Goal: Task Accomplishment & Management: Complete application form

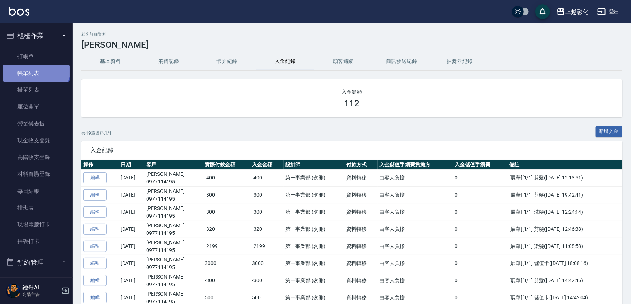
click at [35, 68] on link "帳單列表" at bounding box center [36, 73] width 67 height 17
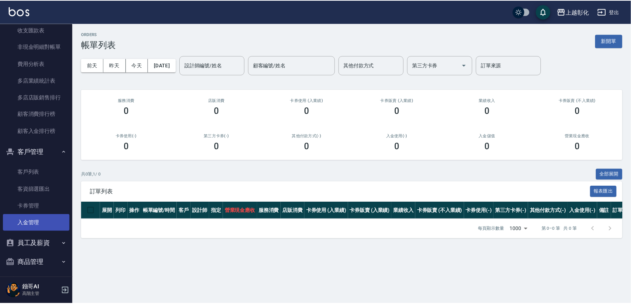
scroll to position [925, 0]
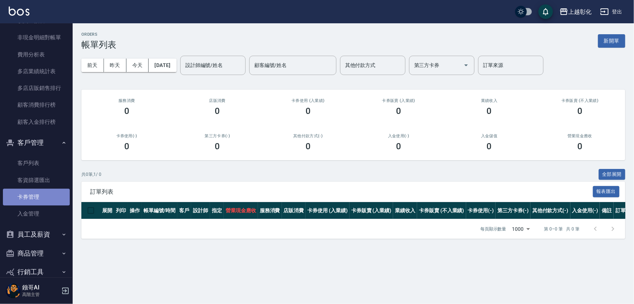
drag, startPoint x: 41, startPoint y: 198, endPoint x: 40, endPoint y: 193, distance: 5.8
click at [41, 198] on link "卡券管理" at bounding box center [36, 196] width 67 height 17
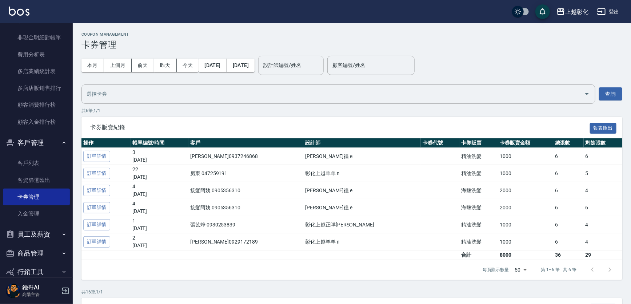
click at [312, 64] on input "設計師編號/姓名" at bounding box center [290, 65] width 59 height 13
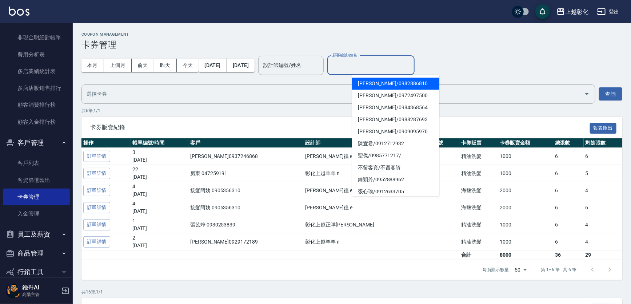
click at [371, 64] on input "顧客編號/姓名" at bounding box center [370, 65] width 81 height 13
click at [39, 160] on link "客戶列表" at bounding box center [36, 162] width 67 height 17
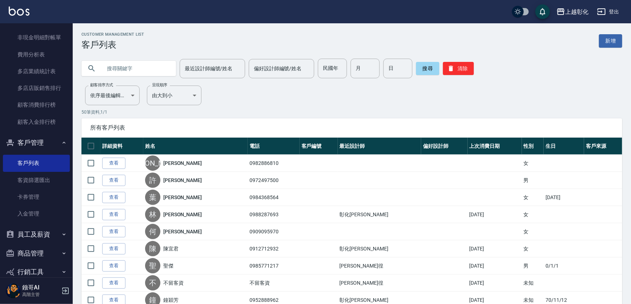
click at [110, 63] on input "text" at bounding box center [136, 69] width 68 height 20
click at [124, 69] on input "text" at bounding box center [136, 69] width 68 height 20
click at [122, 68] on input "text" at bounding box center [136, 69] width 68 height 20
type input "0932118904"
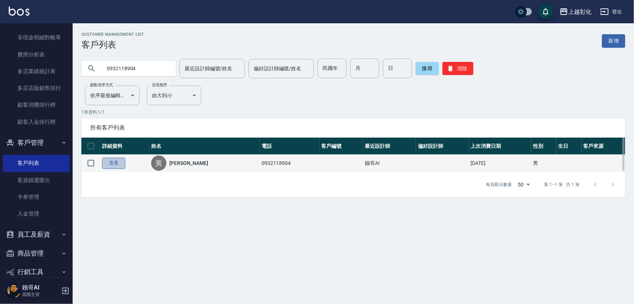
click at [108, 163] on link "查看" at bounding box center [113, 162] width 23 height 11
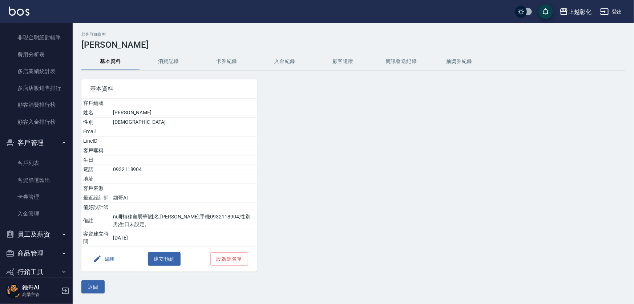
click at [302, 61] on button "入金紀錄" at bounding box center [285, 61] width 58 height 17
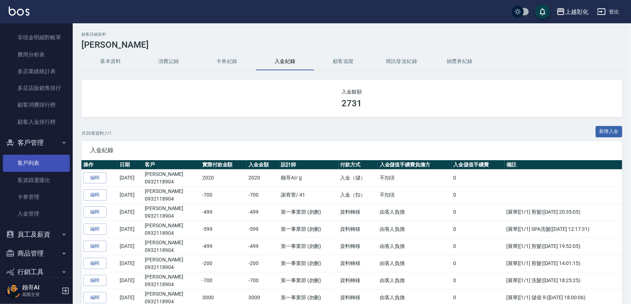
click at [29, 161] on link "客戶列表" at bounding box center [36, 162] width 67 height 17
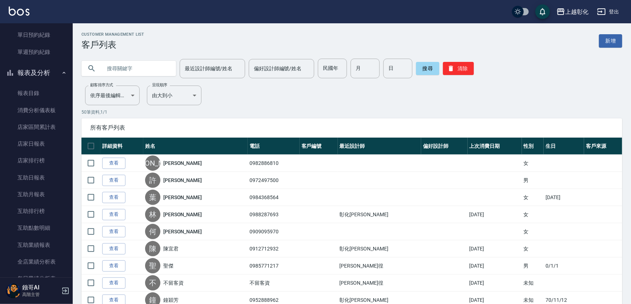
scroll to position [429, 0]
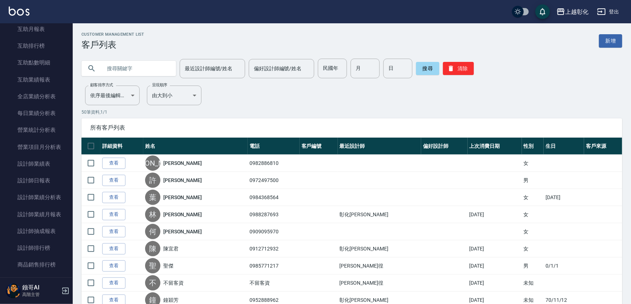
click at [132, 69] on input "text" at bounding box center [136, 69] width 68 height 20
type input "0932118"
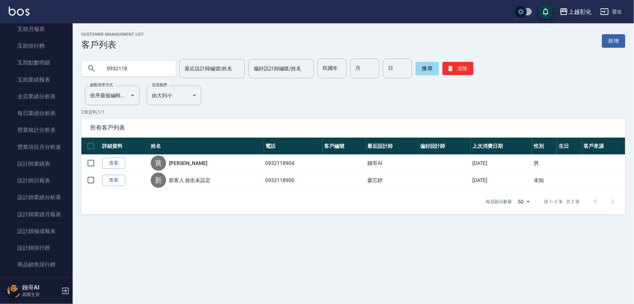
click at [118, 162] on link "查看" at bounding box center [113, 162] width 23 height 11
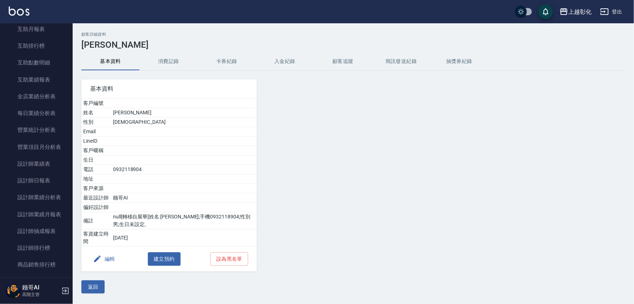
click at [280, 65] on button "入金紀錄" at bounding box center [285, 61] width 58 height 17
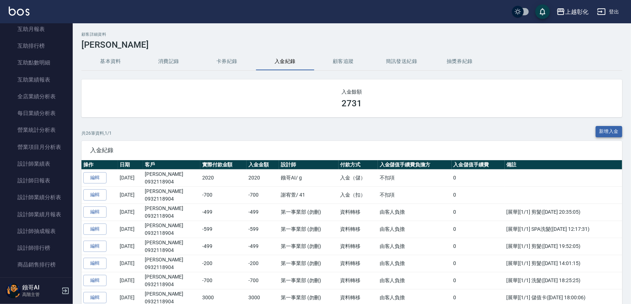
click at [609, 135] on button "新增入金" at bounding box center [608, 131] width 27 height 11
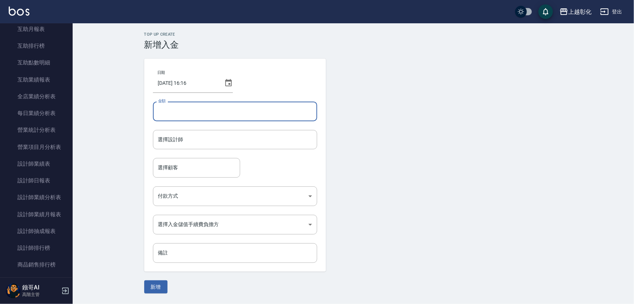
click at [207, 111] on input "金額" at bounding box center [235, 111] width 164 height 20
click at [144, 280] on button "新增" at bounding box center [155, 286] width 23 height 13
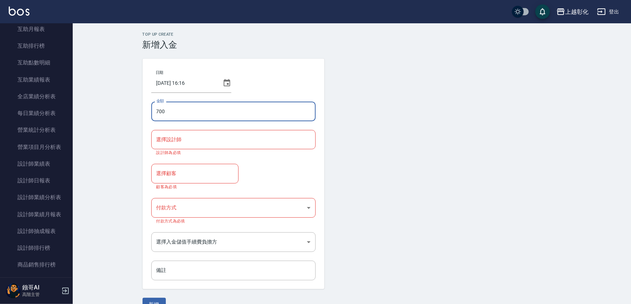
click at [177, 117] on input "700" at bounding box center [233, 111] width 164 height 20
type input "7"
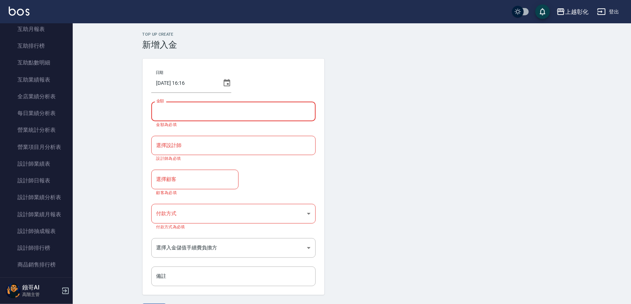
click at [370, 97] on form "日期 [DATE] 16:16 金額 金額 金額為必填 選擇設計師 選擇設計師 設計師為必填 選擇顧客 選擇顧客 顧客為必填 付款方式 ​ 付款方式 付款方式…" at bounding box center [351, 188] width 419 height 258
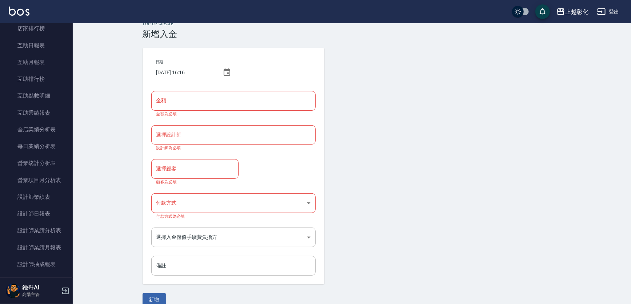
scroll to position [21, 0]
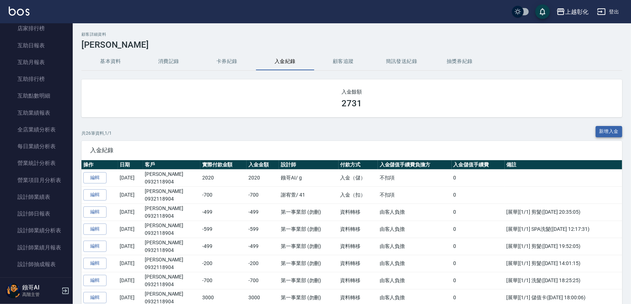
click at [606, 130] on button "新增入金" at bounding box center [608, 131] width 27 height 11
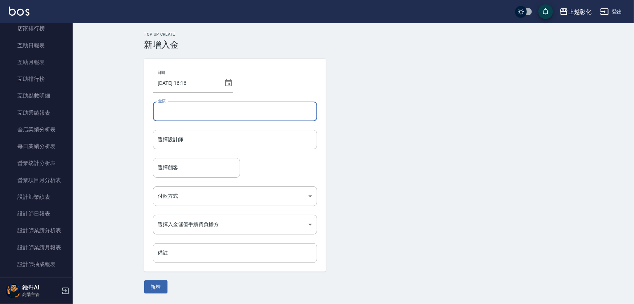
click at [227, 105] on input "金額" at bounding box center [235, 111] width 164 height 20
click at [144, 280] on button "新增" at bounding box center [155, 286] width 23 height 13
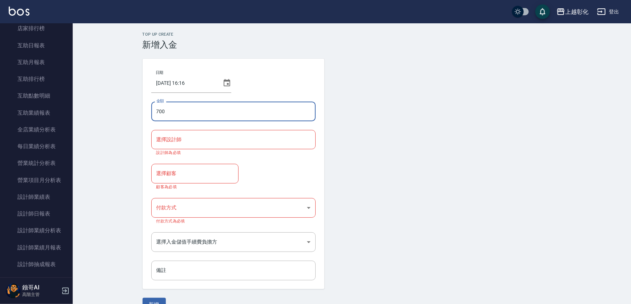
click at [209, 110] on input "700" at bounding box center [233, 111] width 164 height 20
type input "7"
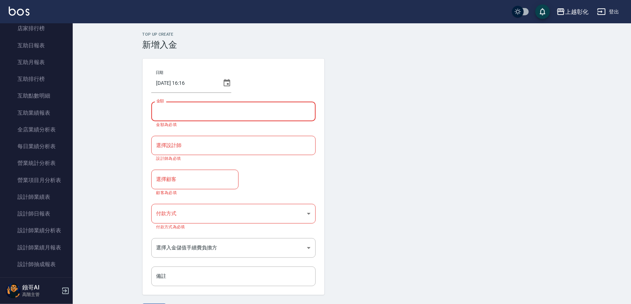
click at [202, 110] on input "金額" at bounding box center [233, 111] width 164 height 20
click at [453, 135] on form "日期 [DATE] 16:16 金額 金額 金額為必填 選擇設計師 選擇設計師 設計師為必填 選擇顧客 選擇顧客 顧客為必填 付款方式 ​ 付款方式 付款方式…" at bounding box center [351, 188] width 419 height 258
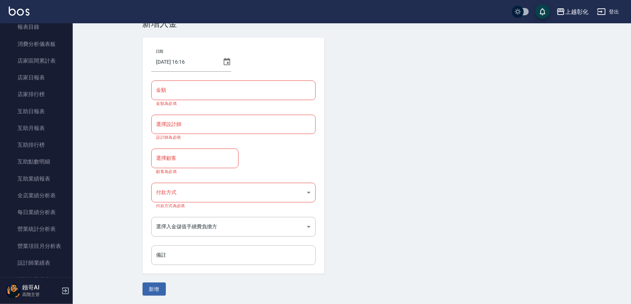
scroll to position [297, 0]
click at [76, 202] on div "Top Up Create 新增入金 日期 [DATE] 16:16 金額 金額 金額為必填 選擇設計師 選擇設計師 設計師為必填 選擇顧客 選擇顧客 顧客為…" at bounding box center [352, 153] width 558 height 302
